Goal: Navigation & Orientation: Find specific page/section

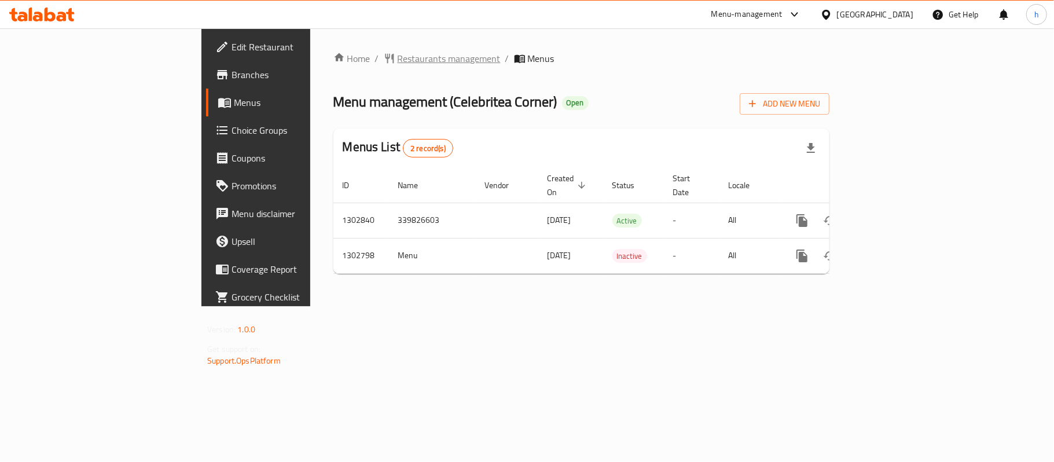
click at [398, 54] on span "Restaurants management" at bounding box center [449, 59] width 103 height 14
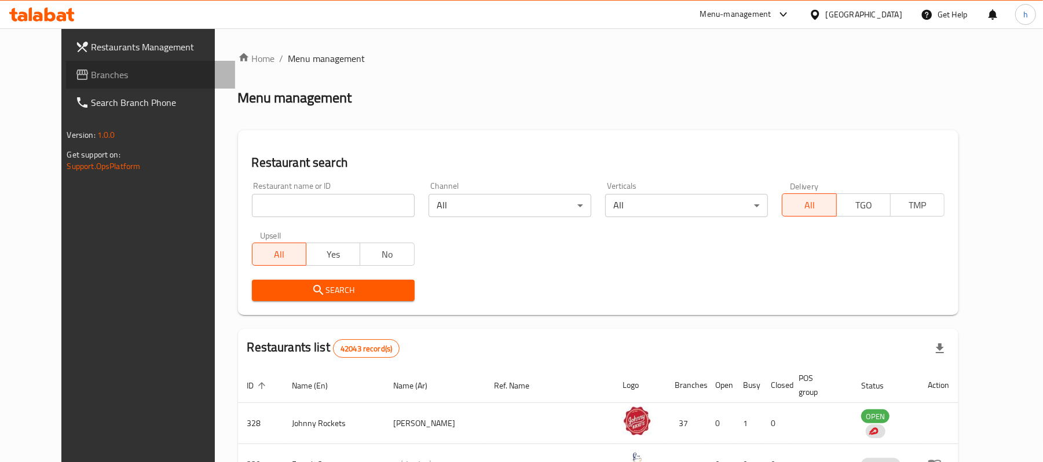
click at [91, 72] on span "Branches" at bounding box center [158, 75] width 135 height 14
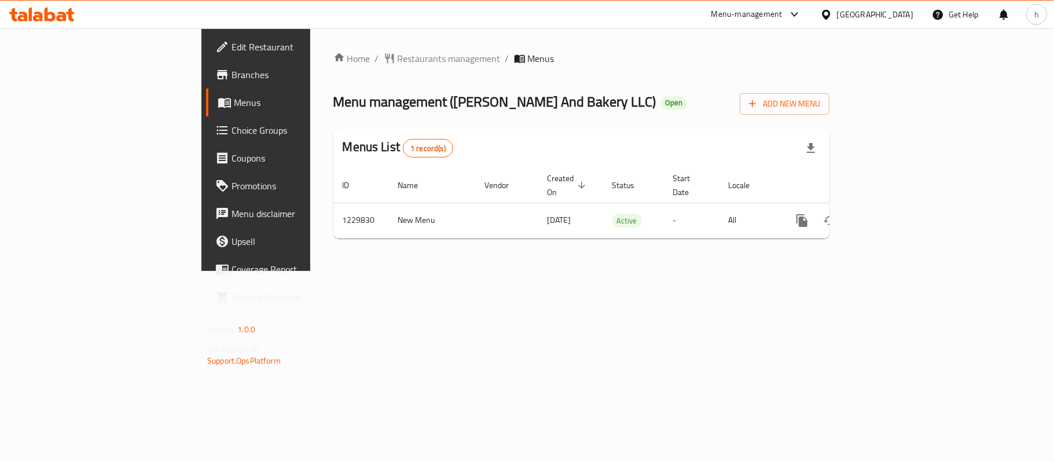
click at [886, 10] on div "[GEOGRAPHIC_DATA]" at bounding box center [875, 14] width 76 height 13
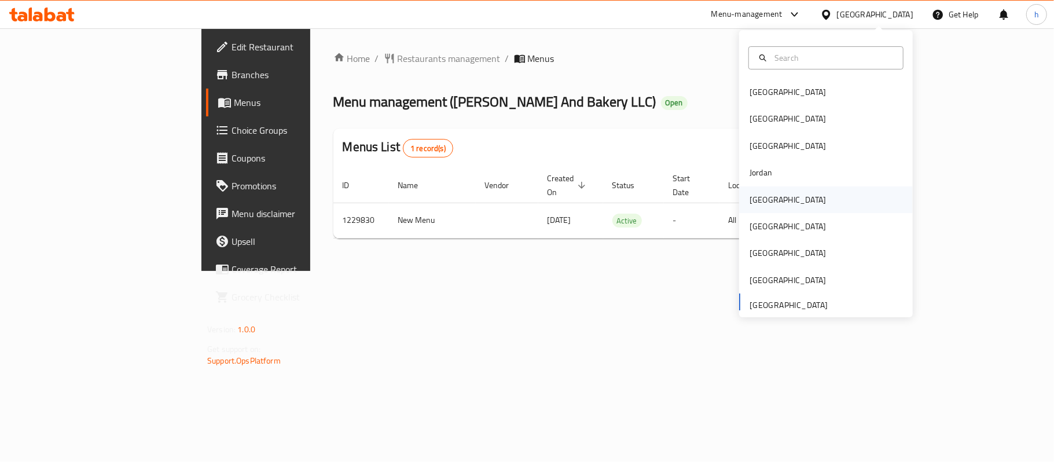
click at [764, 201] on div "Kuwait" at bounding box center [787, 199] width 95 height 27
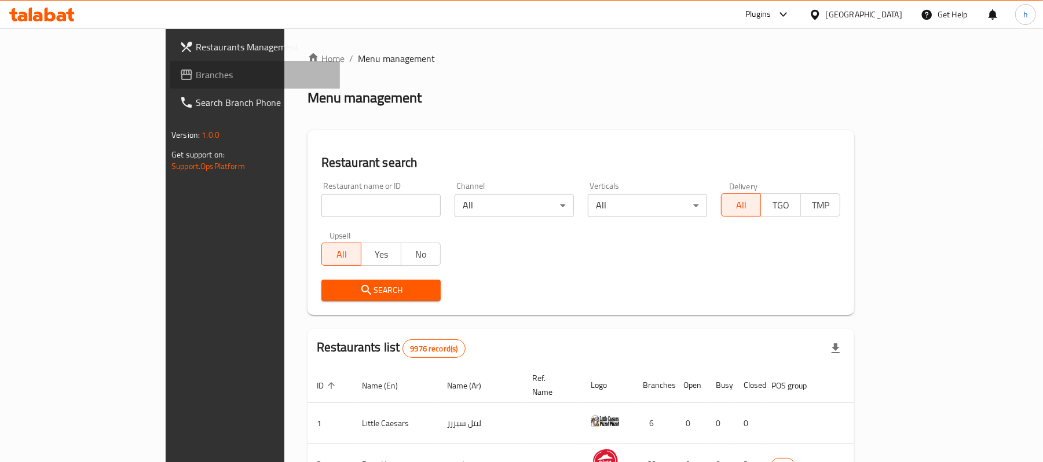
click at [196, 72] on span "Branches" at bounding box center [263, 75] width 135 height 14
